Goal: Find specific page/section: Find specific page/section

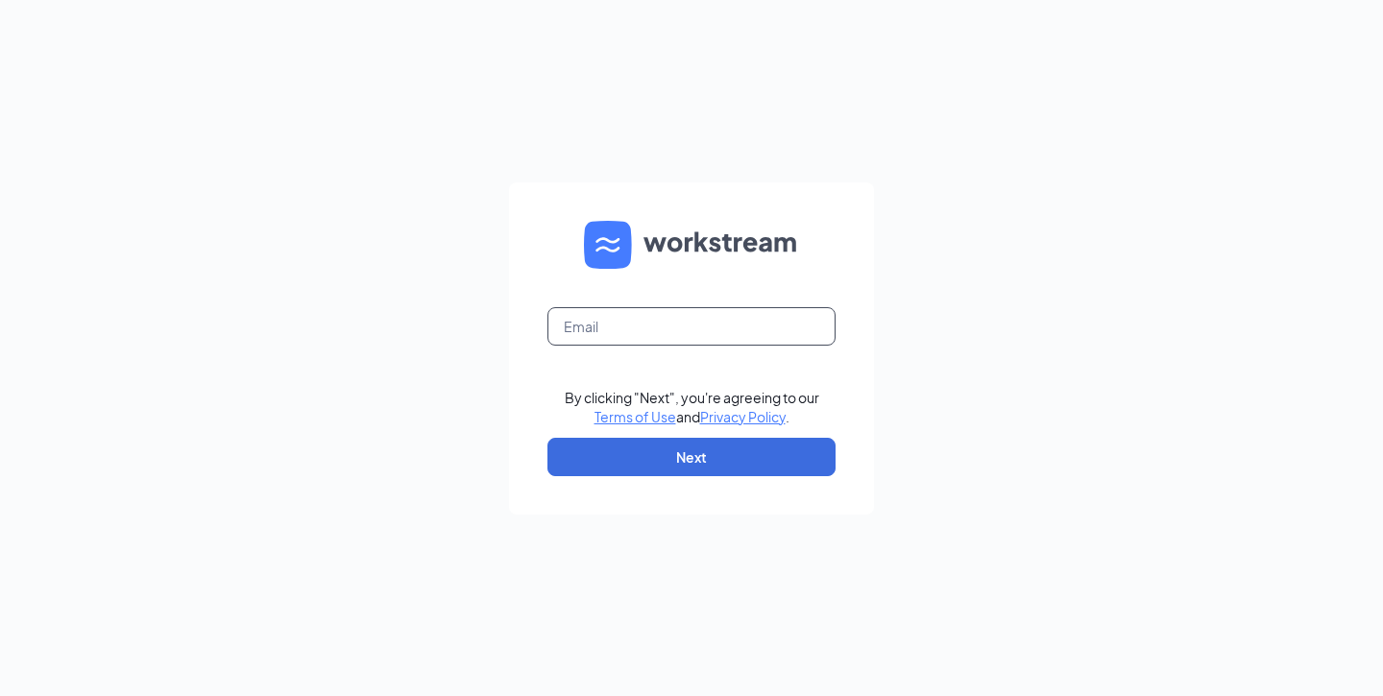
click at [627, 330] on input "text" at bounding box center [691, 326] width 288 height 38
type input "[EMAIL_ADDRESS][DOMAIN_NAME]"
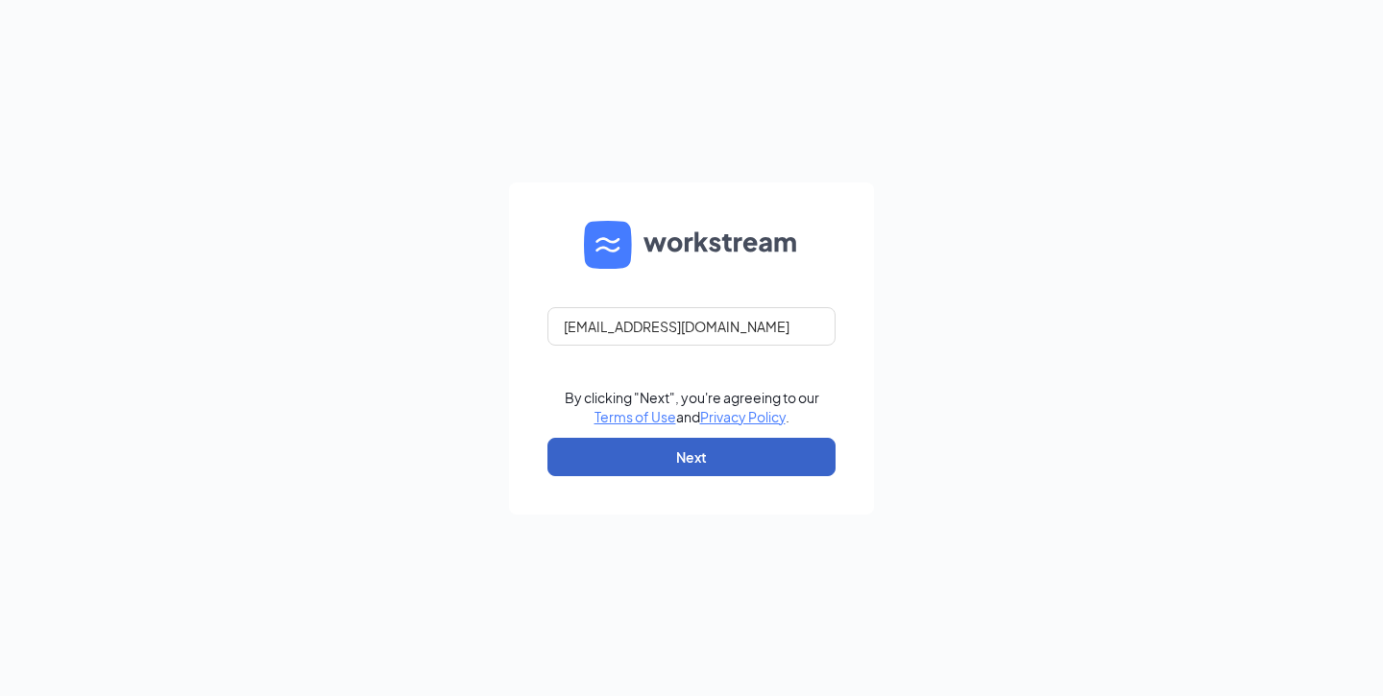
click at [676, 459] on button "Next" at bounding box center [691, 457] width 288 height 38
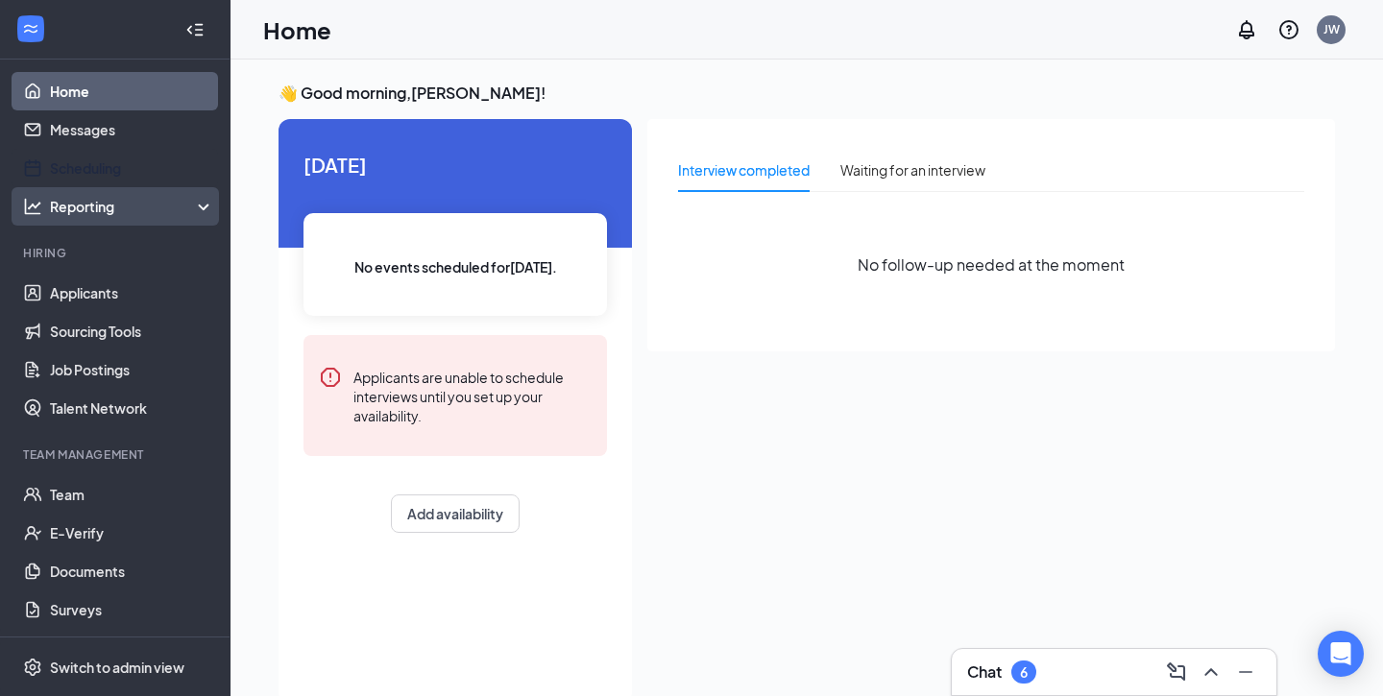
scroll to position [3, 0]
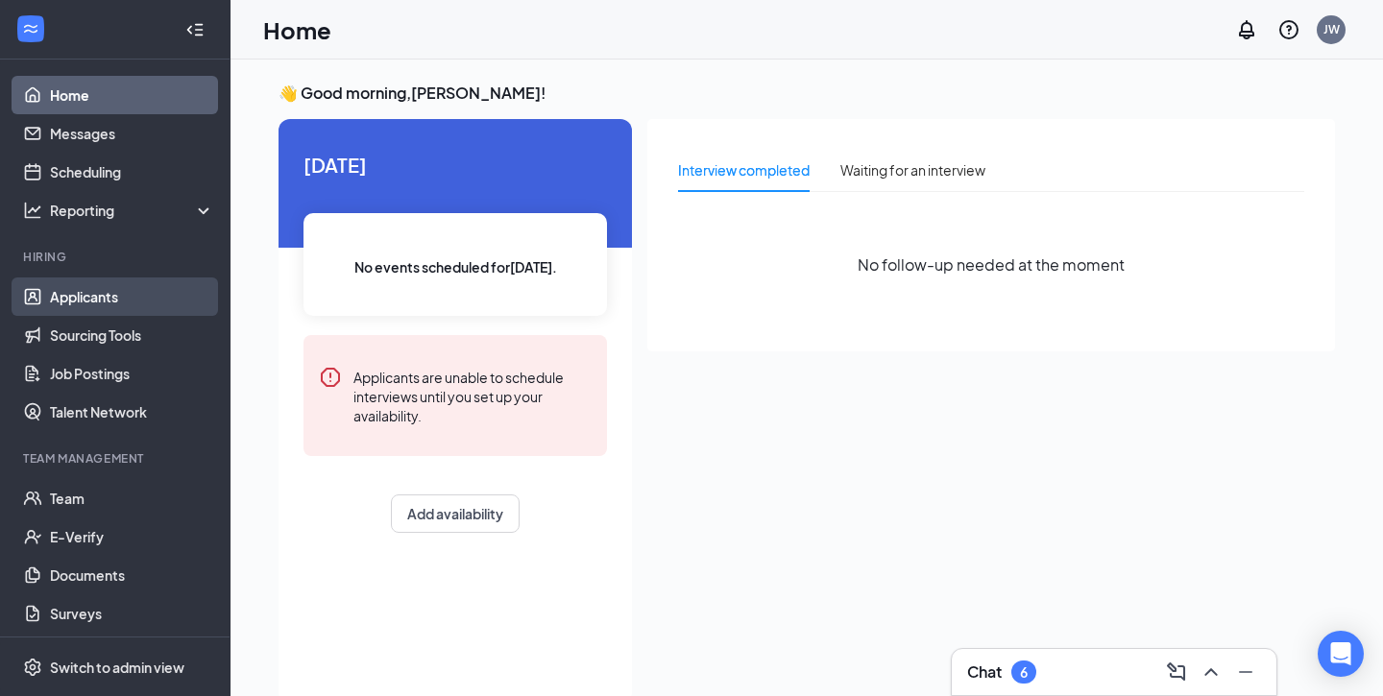
click at [109, 297] on link "Applicants" at bounding box center [132, 297] width 164 height 38
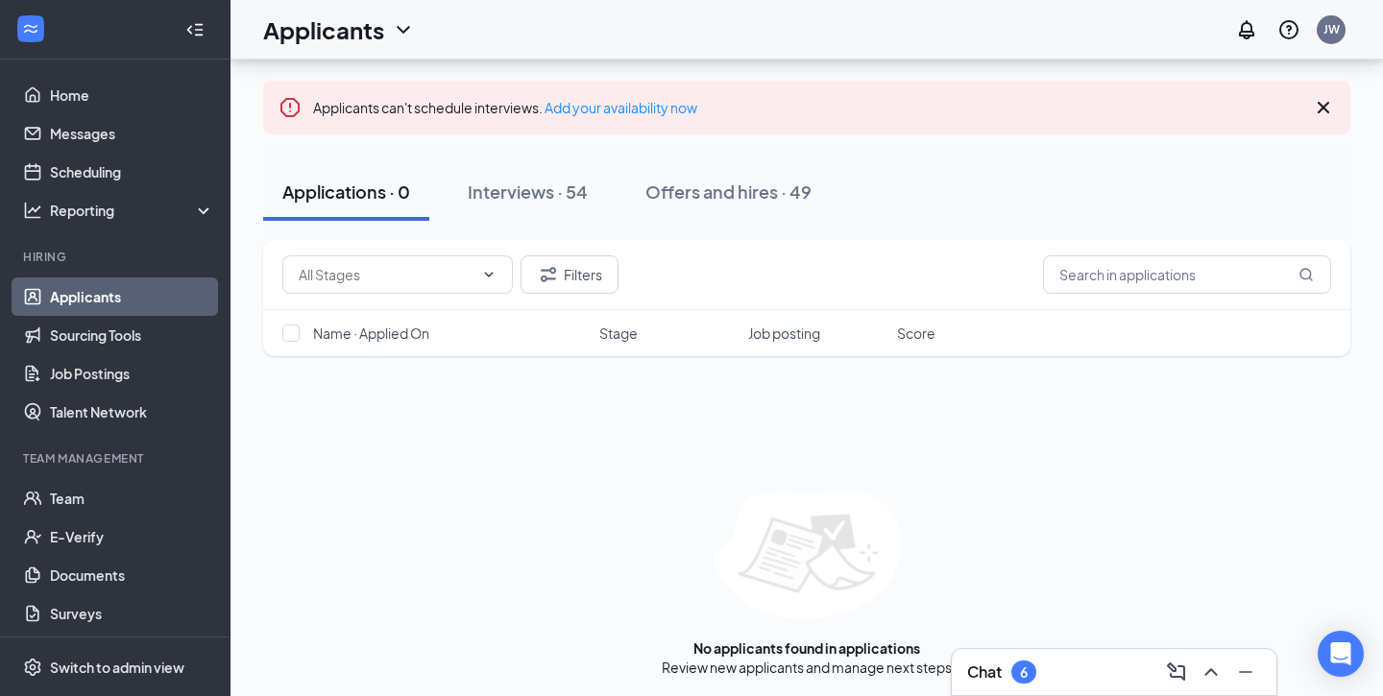
scroll to position [111, 0]
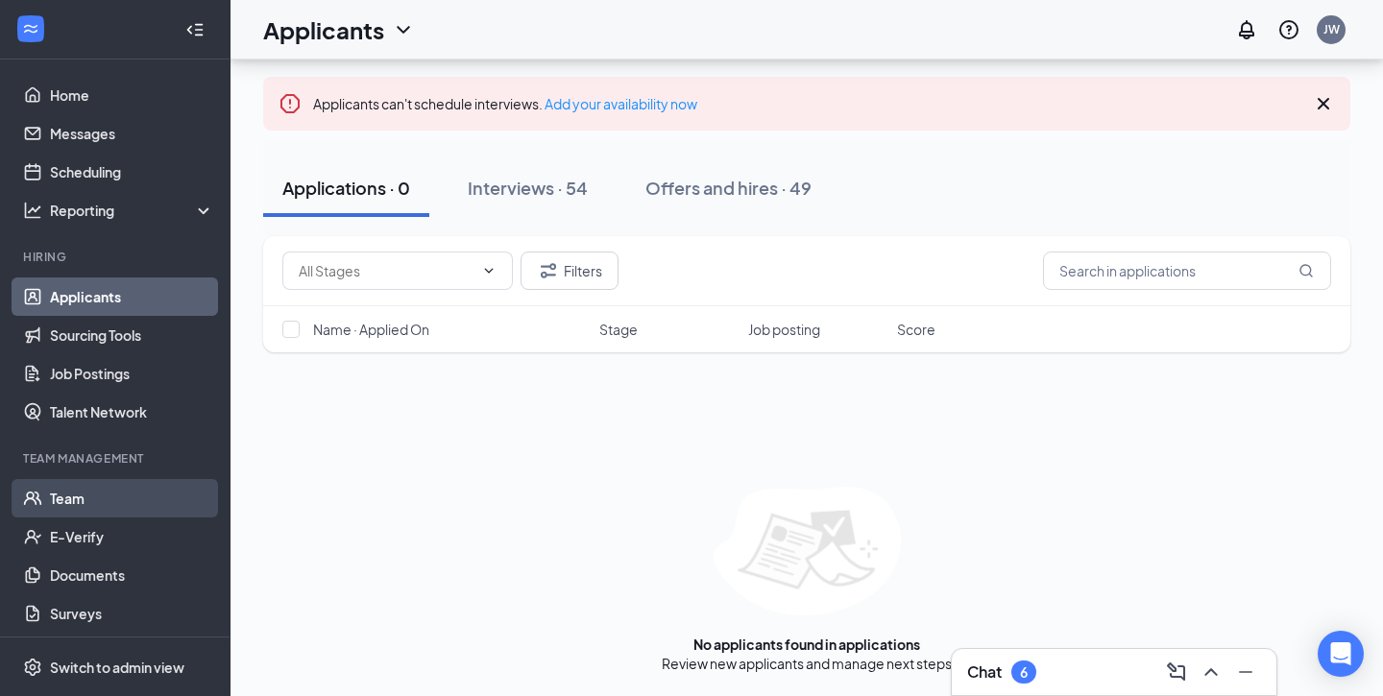
click at [92, 504] on link "Team" at bounding box center [132, 498] width 164 height 38
